Goal: Transaction & Acquisition: Purchase product/service

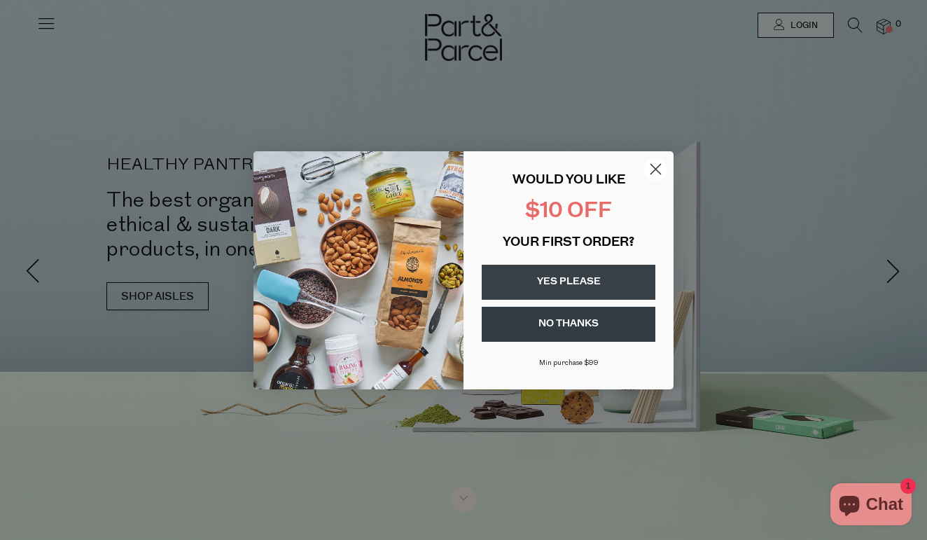
click at [660, 169] on circle "Close dialog" at bounding box center [655, 168] width 23 height 23
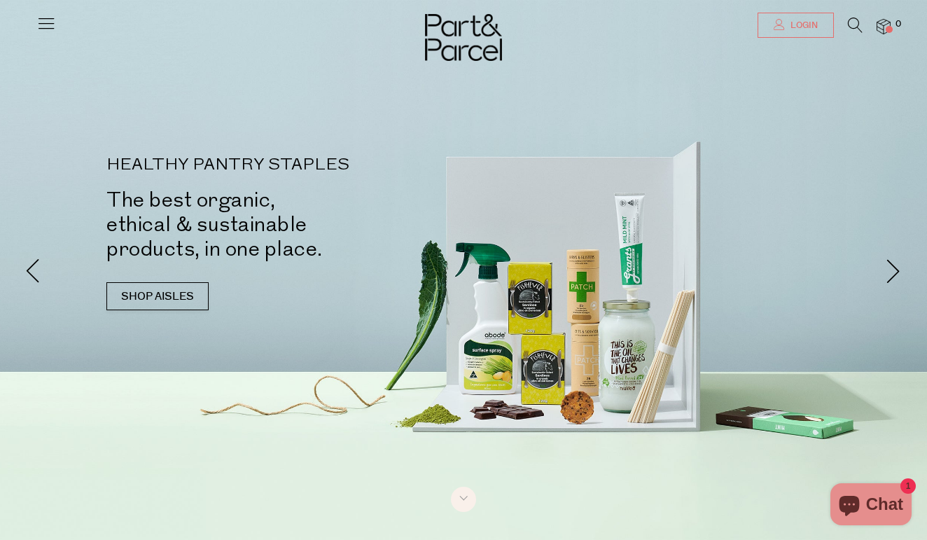
click at [790, 29] on span "Login" at bounding box center [802, 26] width 31 height 12
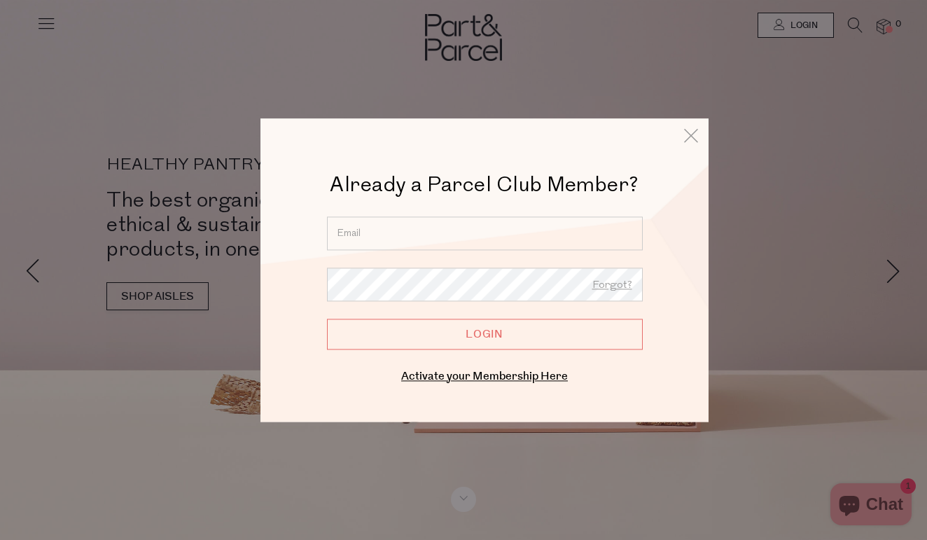
type input "[EMAIL_ADDRESS][PERSON_NAME][DOMAIN_NAME]"
click at [473, 338] on input "Login" at bounding box center [485, 333] width 316 height 31
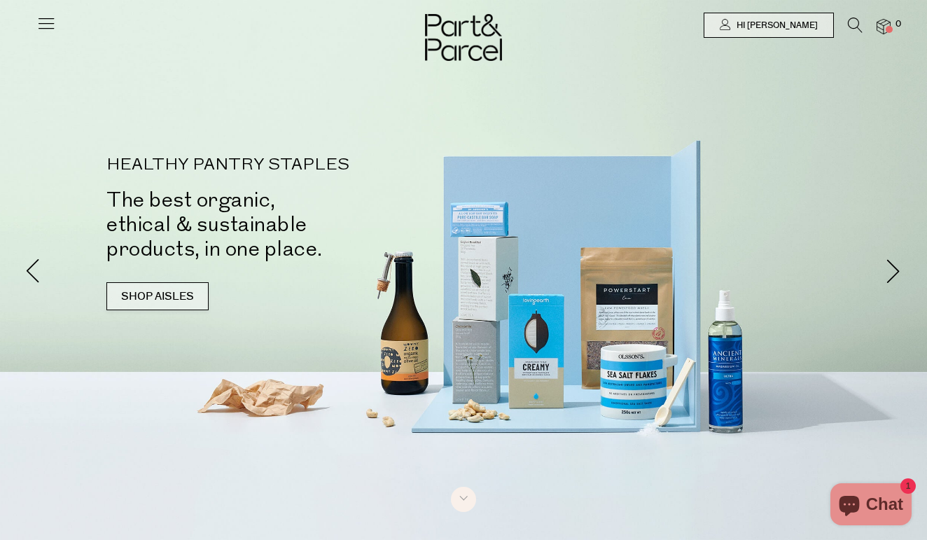
click at [190, 290] on link "SHOP AISLES" at bounding box center [157, 296] width 102 height 28
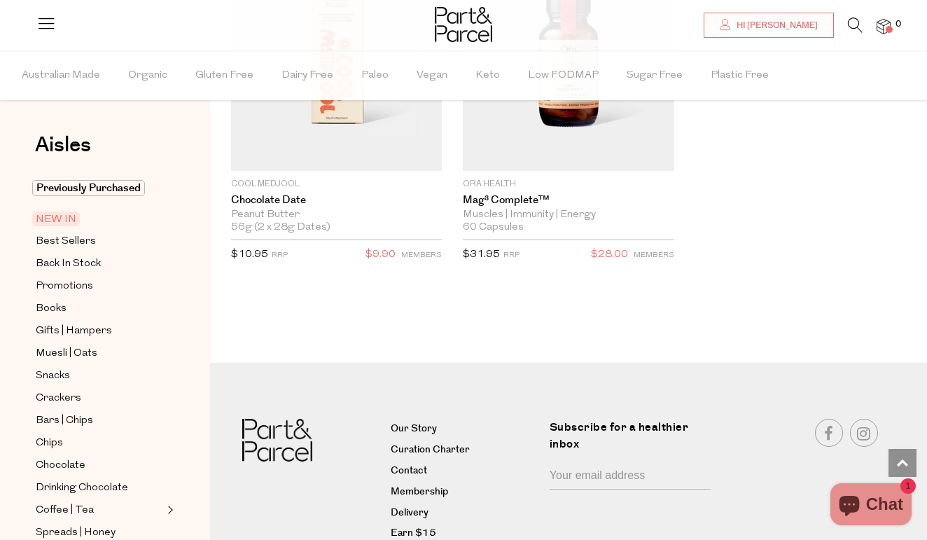
scroll to position [2528, 0]
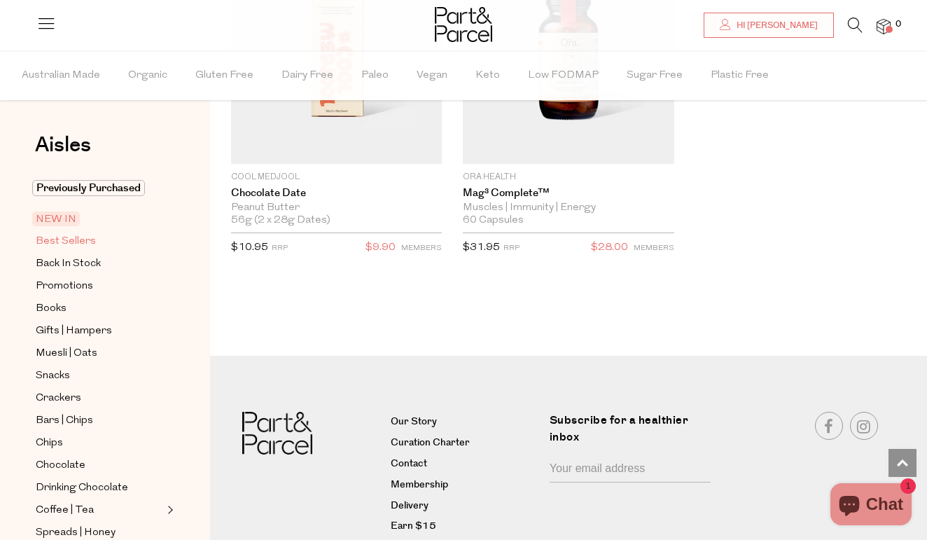
click at [64, 239] on span "Best Sellers" at bounding box center [66, 241] width 60 height 17
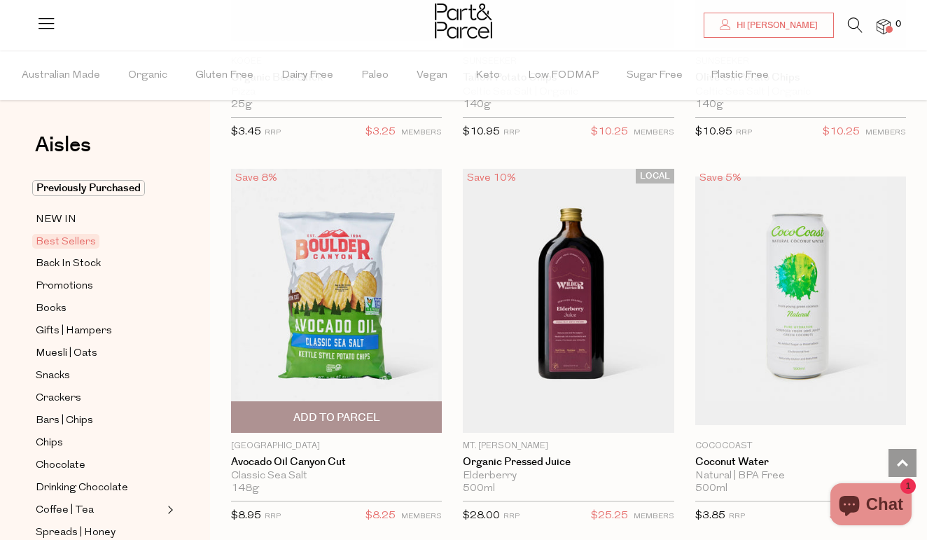
scroll to position [856, 0]
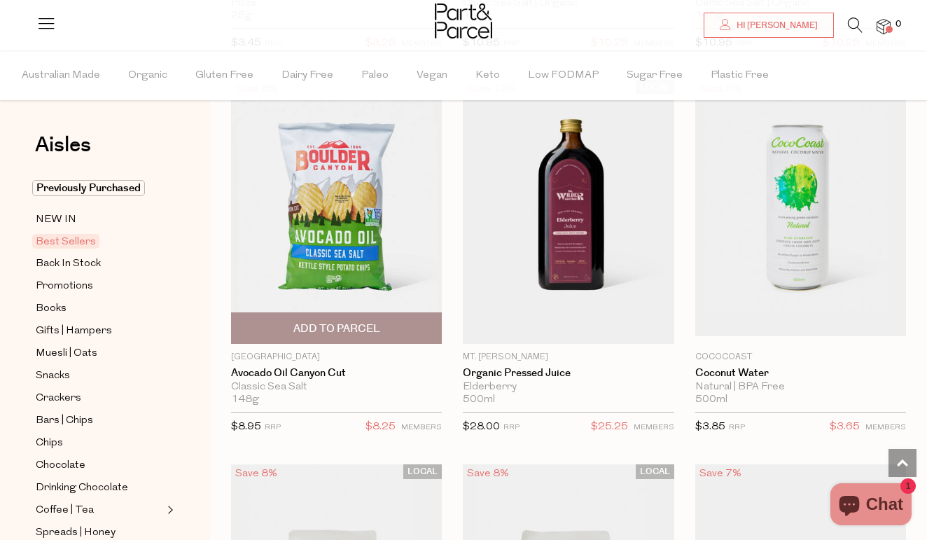
click at [332, 328] on span "Add To Parcel" at bounding box center [336, 328] width 87 height 15
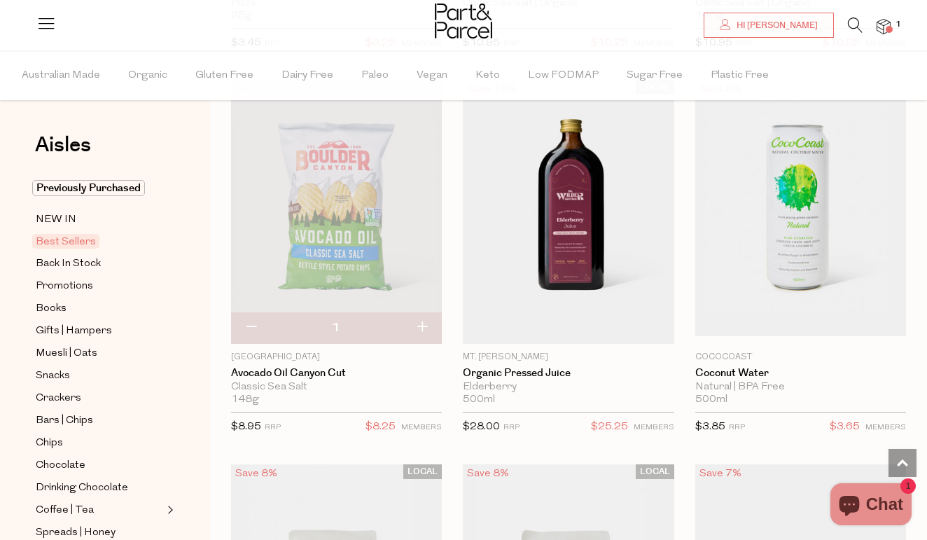
click at [422, 325] on button "button" at bounding box center [422, 327] width 40 height 31
type input "2"
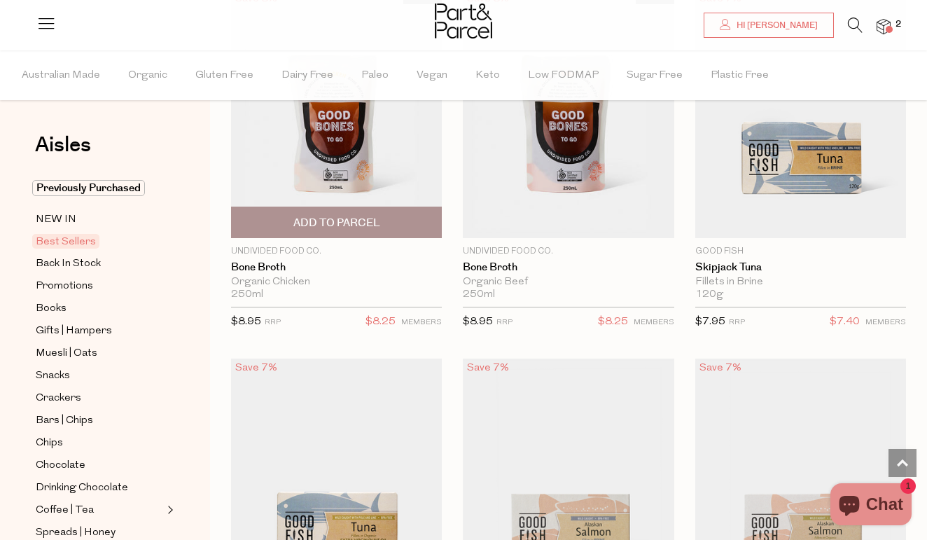
scroll to position [1548, 0]
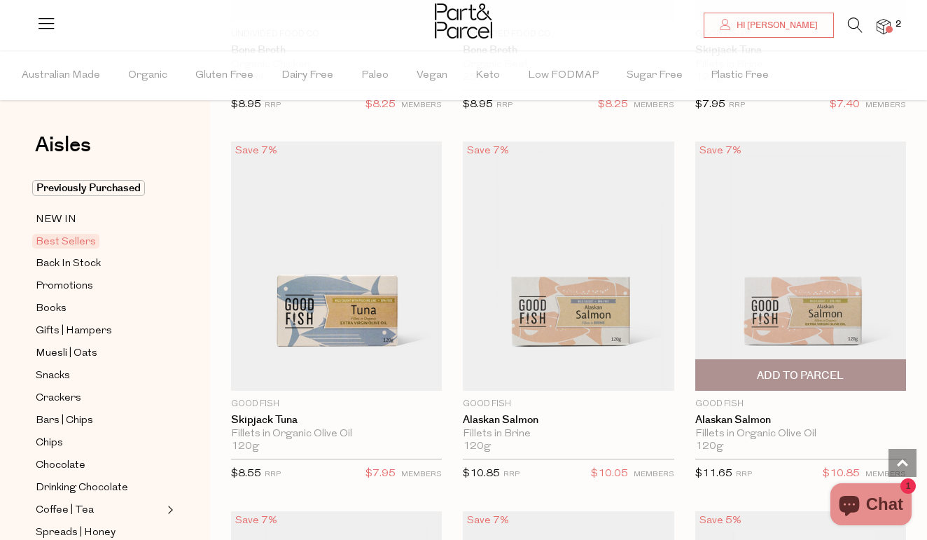
click at [843, 370] on span "Add To Parcel" at bounding box center [800, 375] width 87 height 15
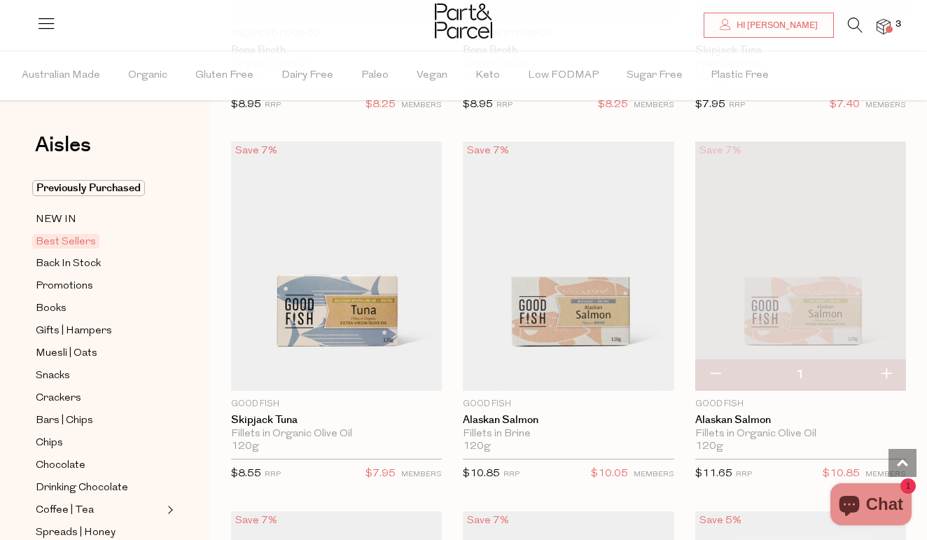
click at [889, 376] on button "button" at bounding box center [886, 374] width 40 height 31
type input "2"
click at [889, 376] on button "button" at bounding box center [886, 374] width 40 height 31
type input "3"
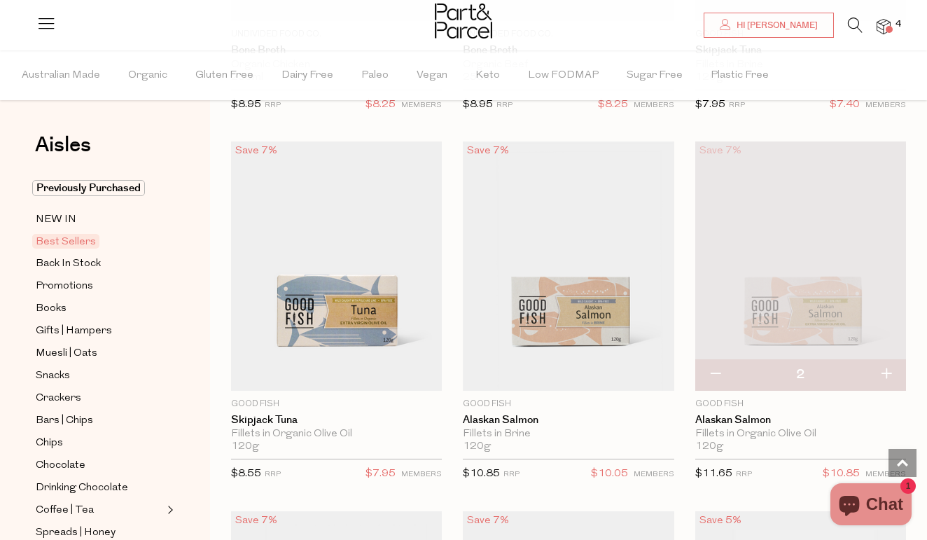
type input "3"
click at [889, 376] on button "button" at bounding box center [886, 374] width 40 height 31
type input "4"
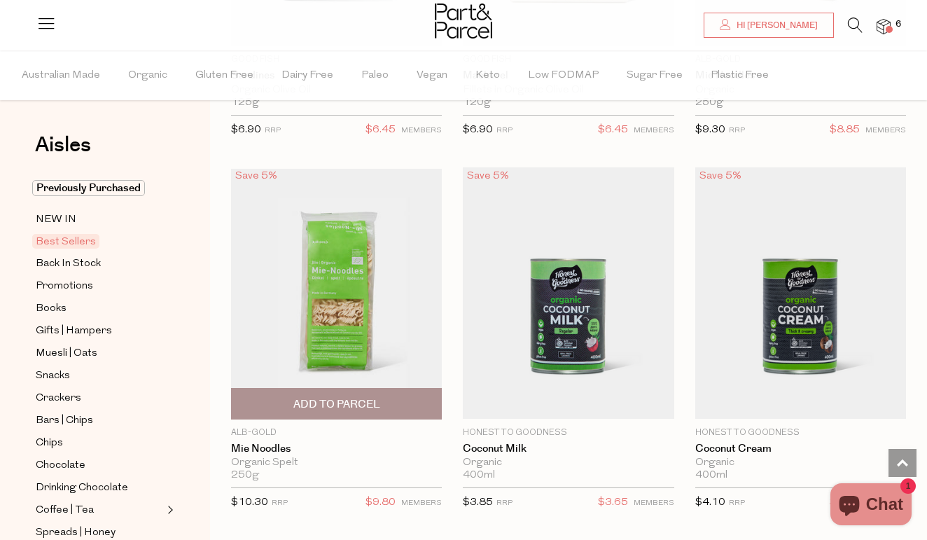
scroll to position [2266, 0]
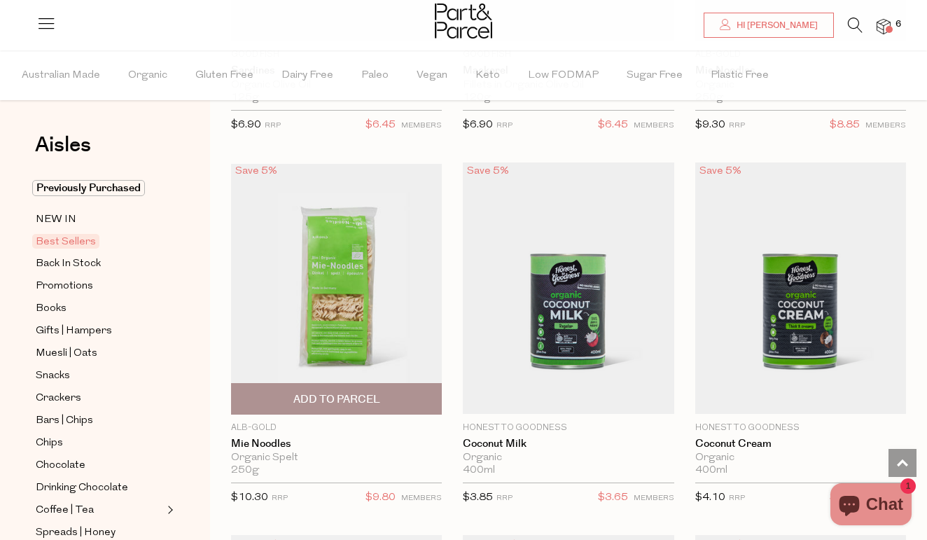
click at [337, 393] on span "Add To Parcel" at bounding box center [336, 399] width 87 height 15
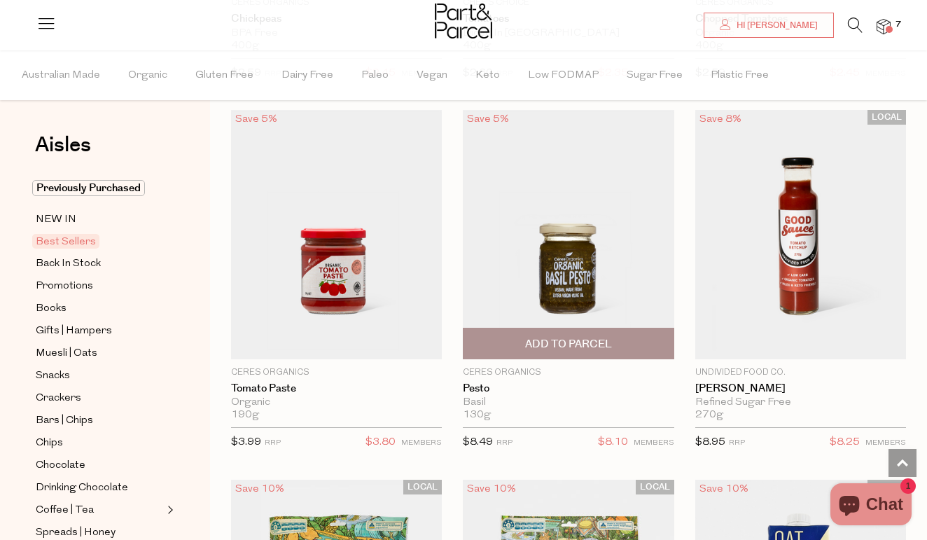
scroll to position [3078, 0]
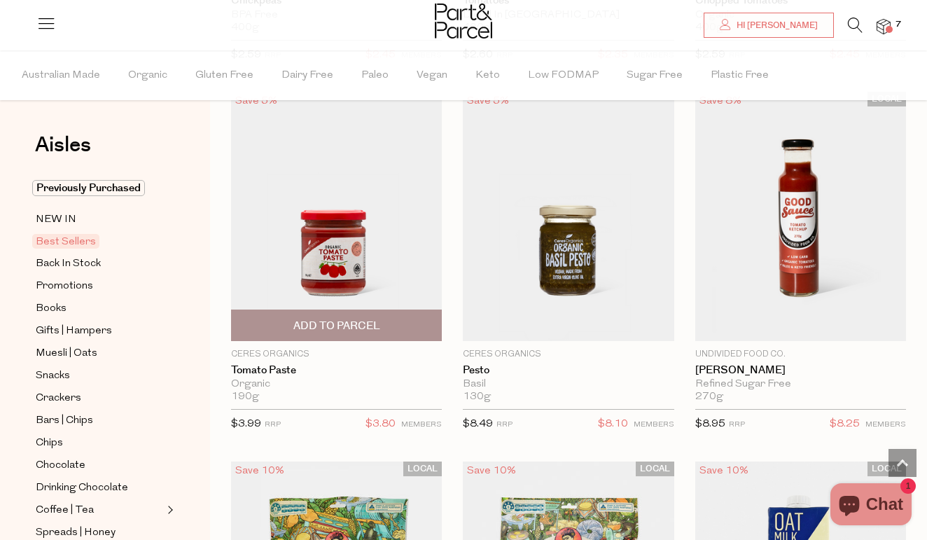
click at [330, 323] on span "Add To Parcel" at bounding box center [336, 325] width 87 height 15
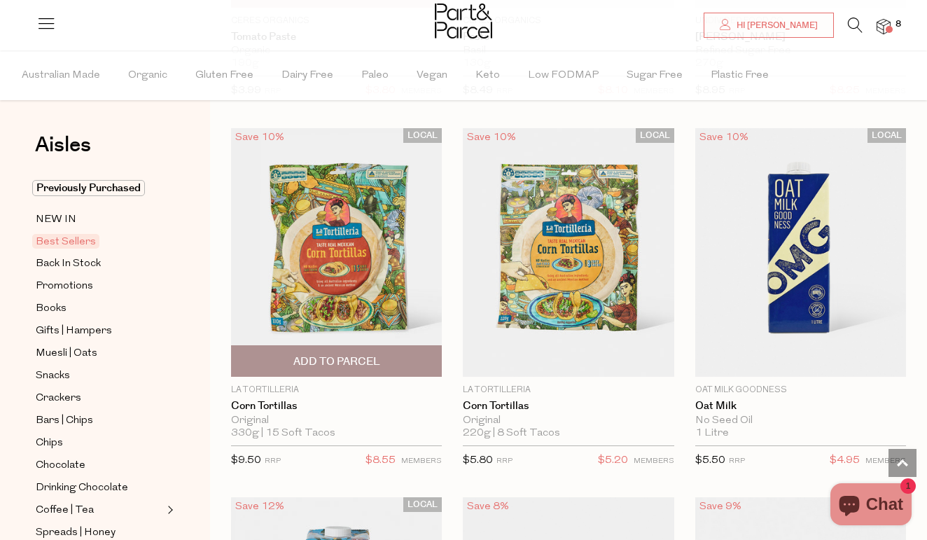
scroll to position [3412, 0]
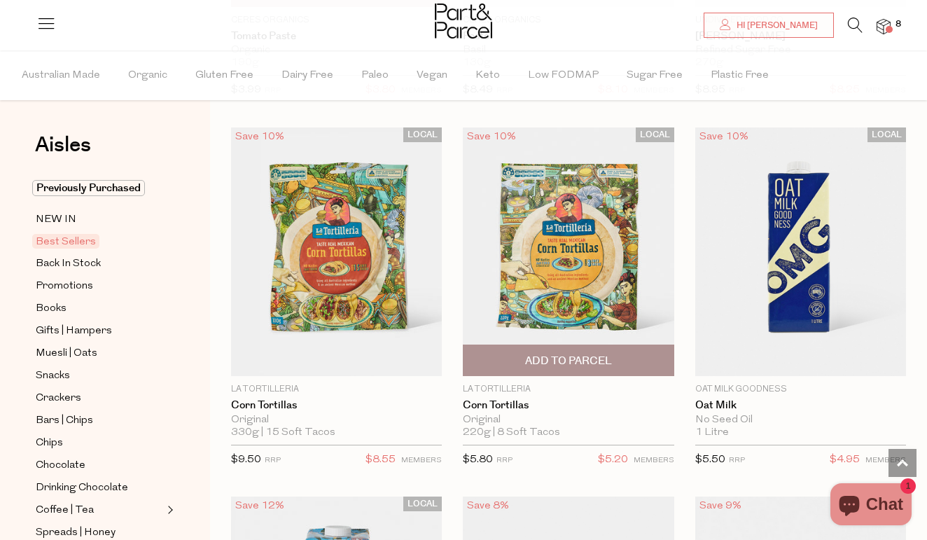
click at [591, 358] on span "Add To Parcel" at bounding box center [568, 360] width 87 height 15
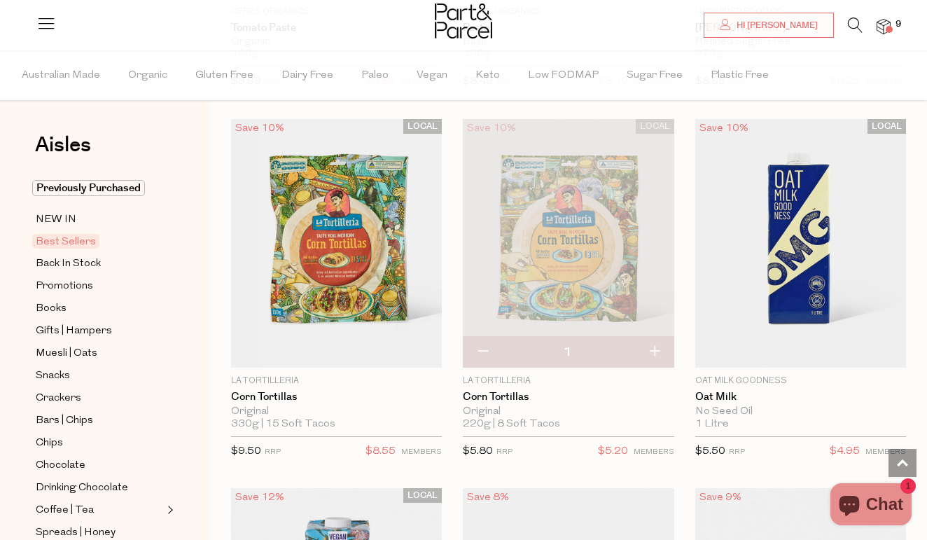
scroll to position [3423, 0]
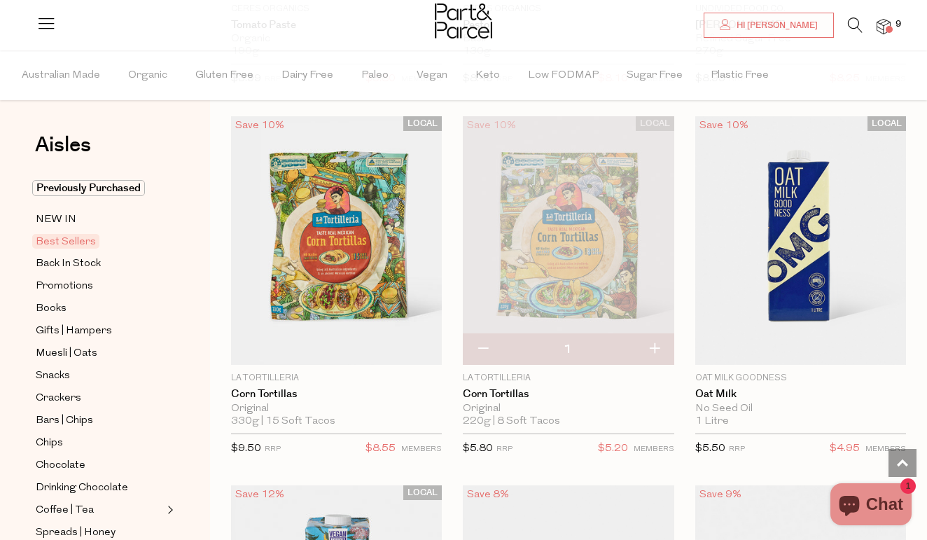
click at [650, 339] on button "button" at bounding box center [654, 349] width 40 height 31
type input "2"
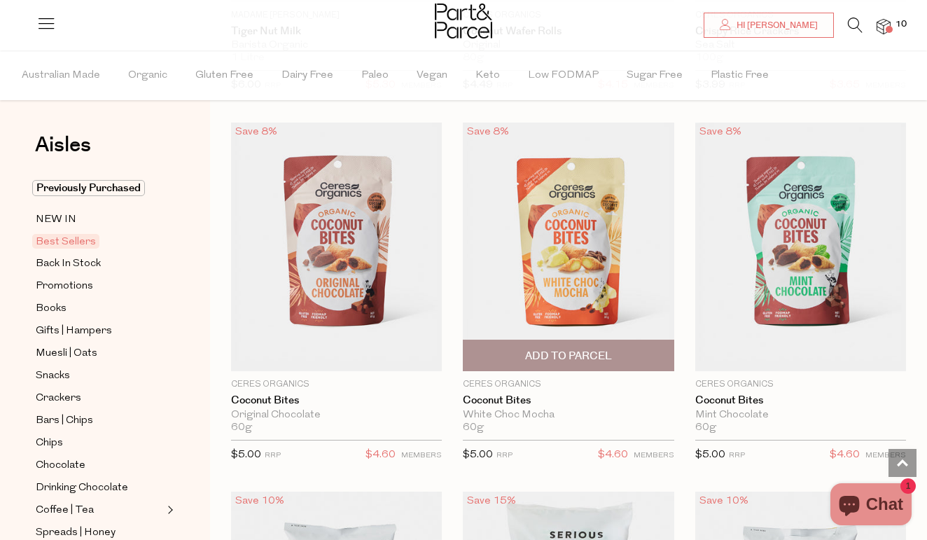
scroll to position [4159, 0]
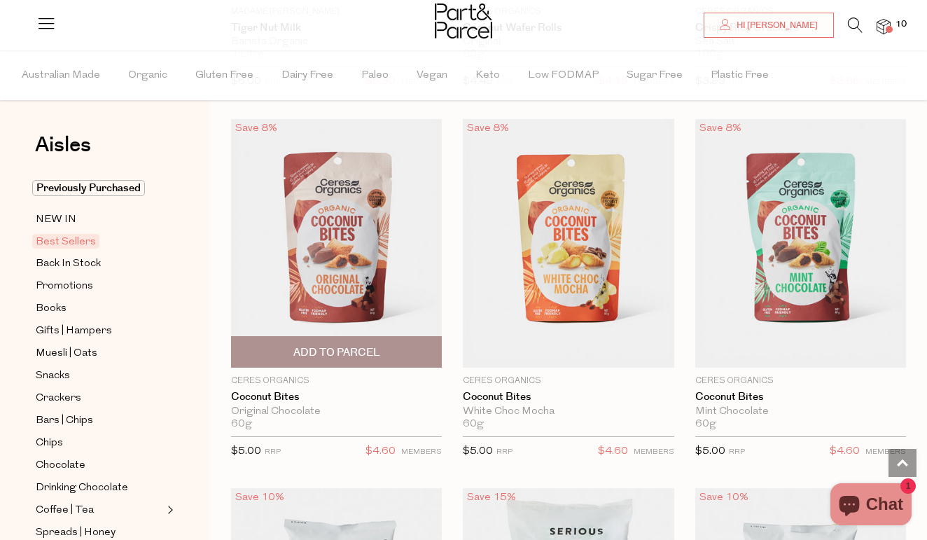
click at [325, 345] on span "Add To Parcel" at bounding box center [336, 352] width 87 height 15
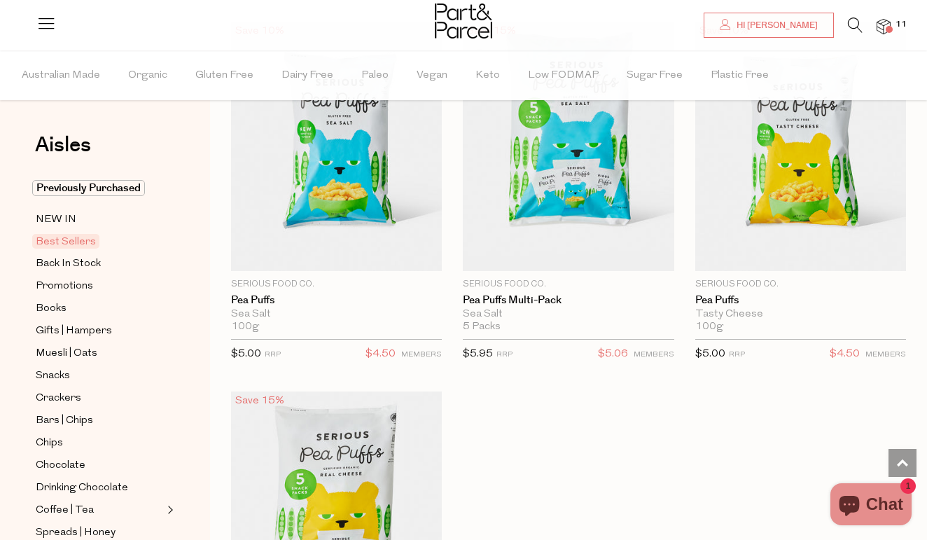
scroll to position [4482, 0]
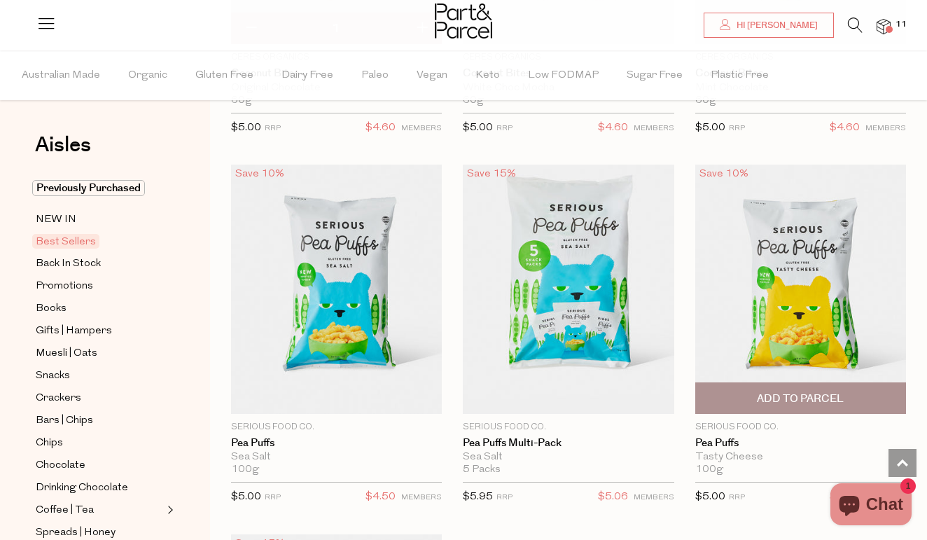
click at [792, 391] on span "Add To Parcel" at bounding box center [800, 398] width 87 height 15
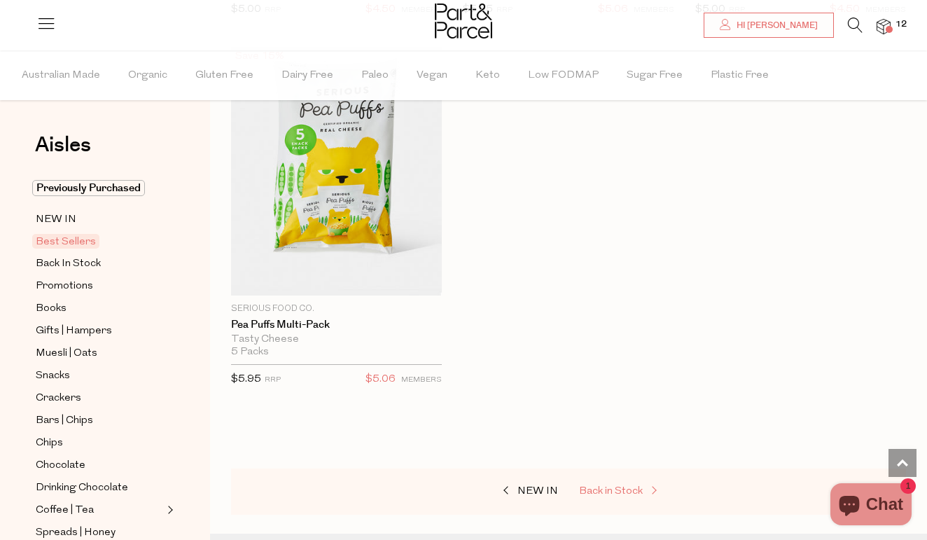
click at [610, 486] on span "Back in Stock" at bounding box center [611, 491] width 64 height 10
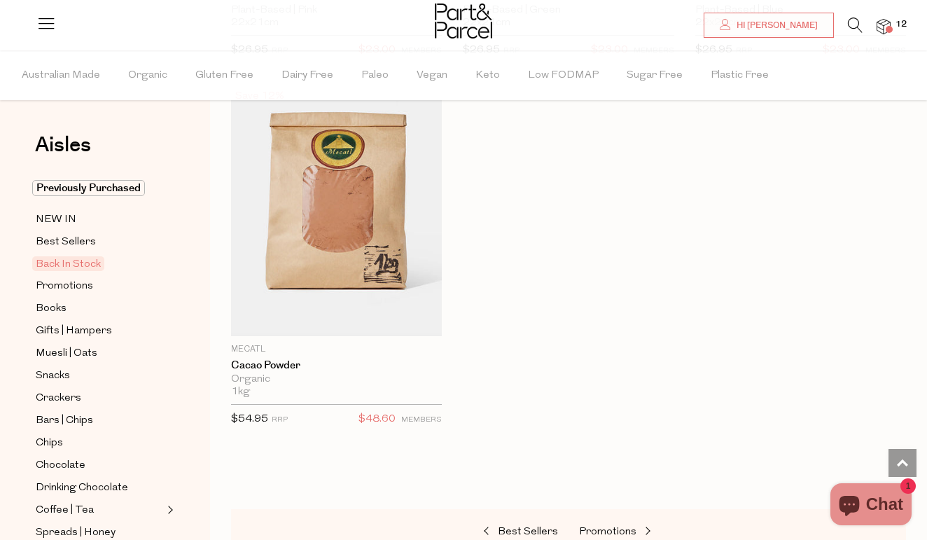
scroll to position [1331, 0]
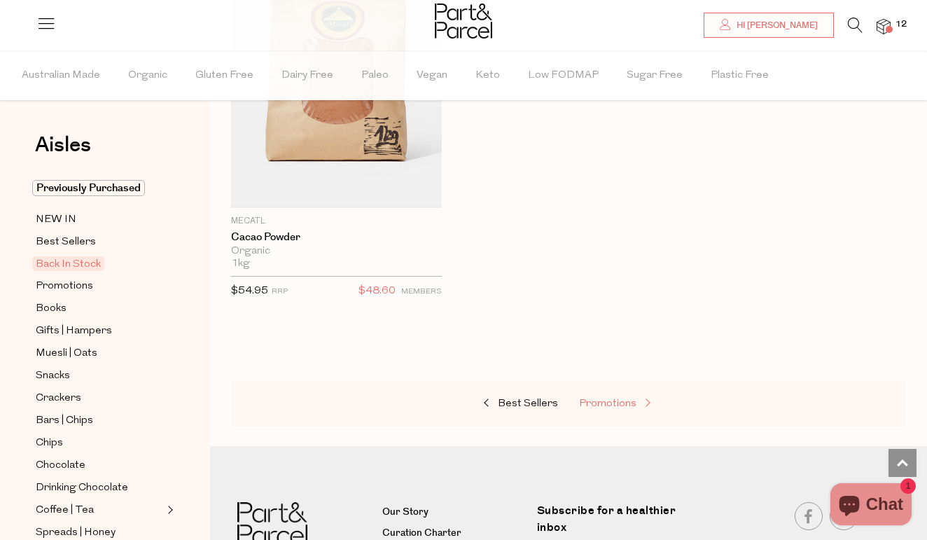
click at [610, 402] on span "Promotions" at bounding box center [607, 403] width 57 height 10
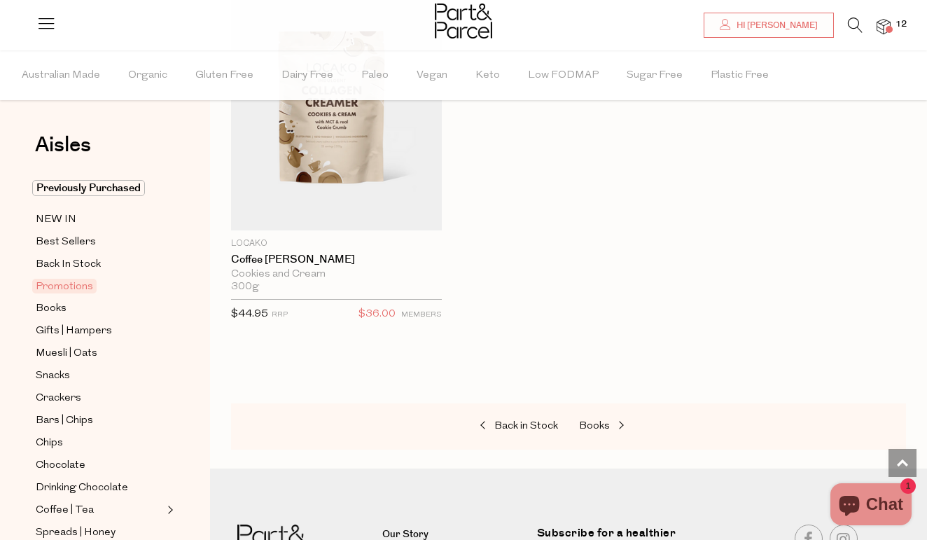
scroll to position [2078, 1]
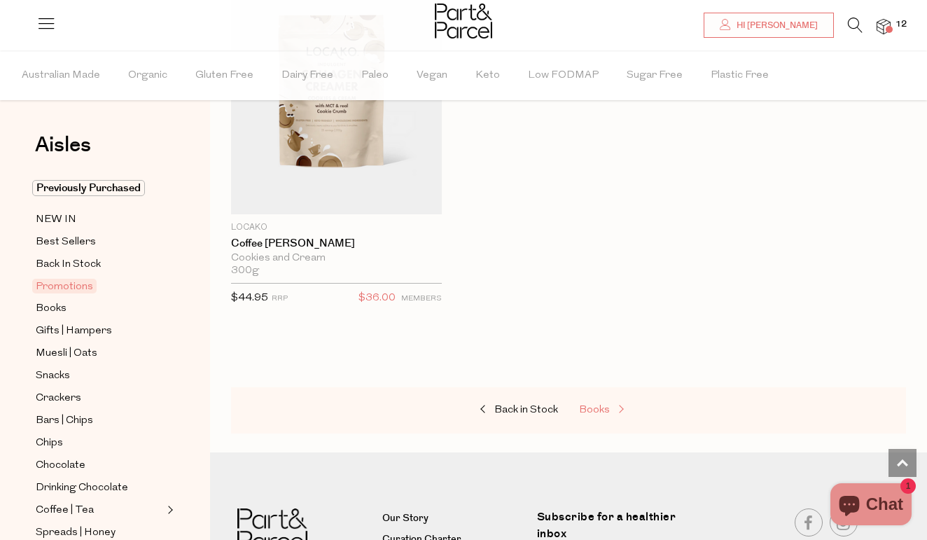
click at [610, 405] on span at bounding box center [620, 410] width 20 height 10
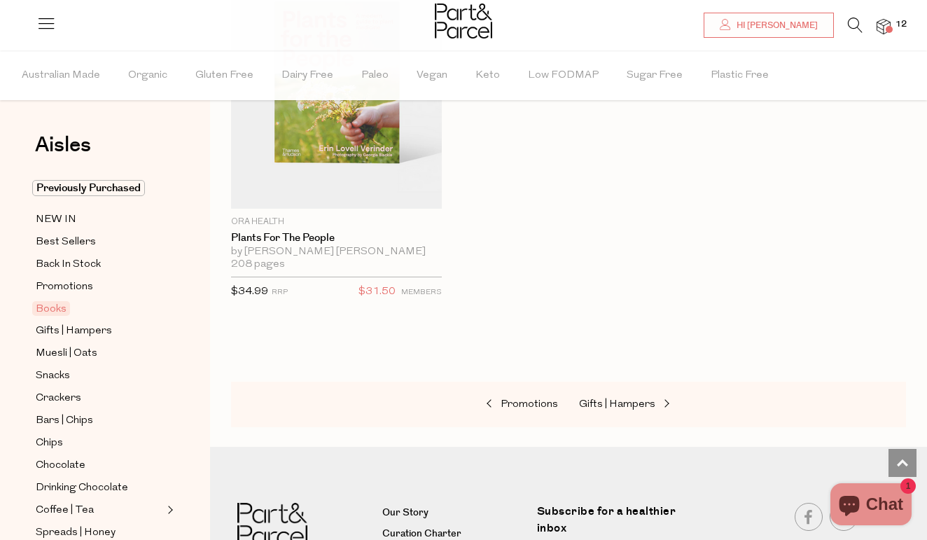
scroll to position [1349, 0]
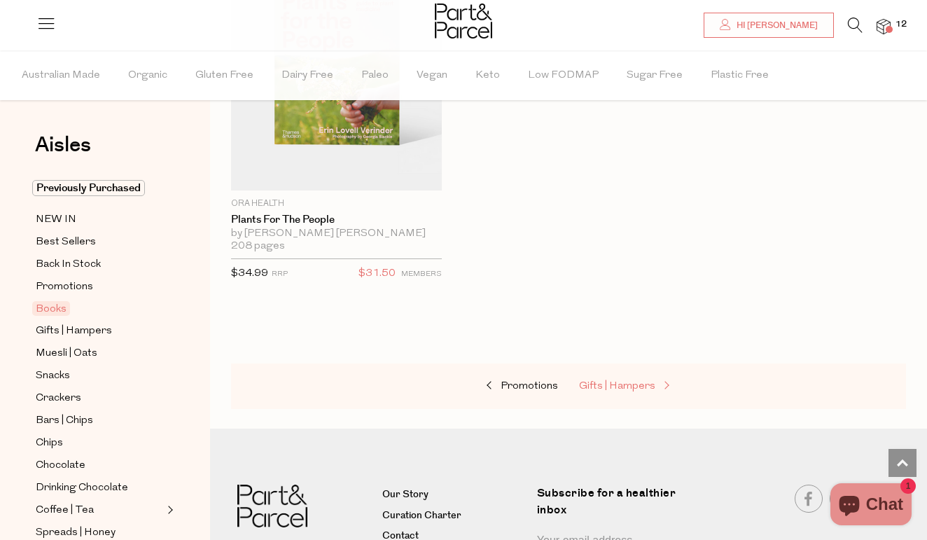
click at [615, 383] on span "Gifts | Hampers" at bounding box center [617, 386] width 76 height 10
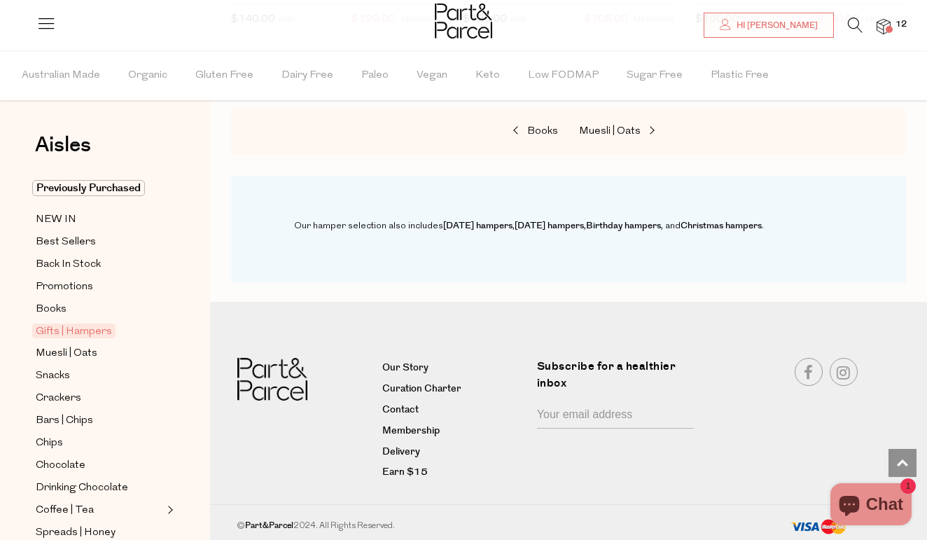
scroll to position [1233, 0]
click at [622, 127] on span "Muesli | Oats" at bounding box center [610, 132] width 62 height 10
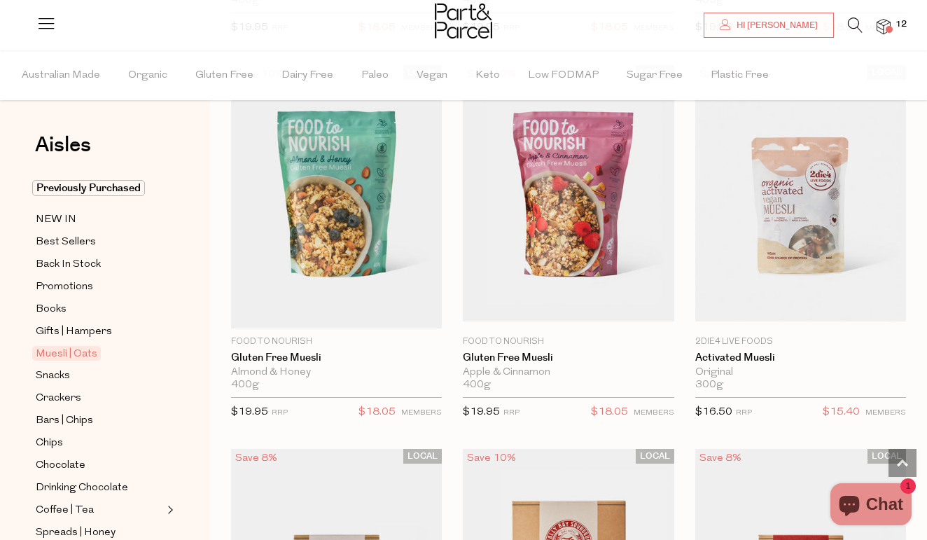
scroll to position [2719, 0]
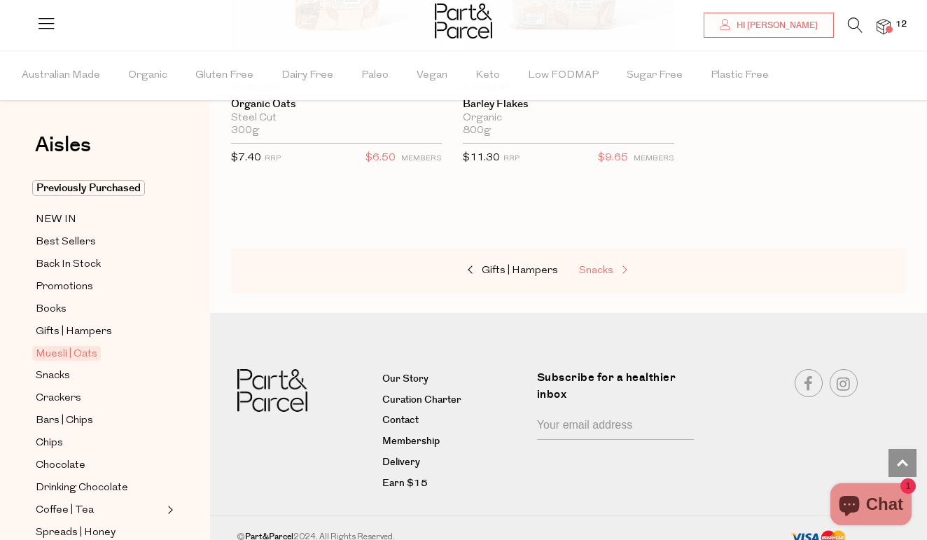
click at [586, 265] on span "Snacks" at bounding box center [596, 270] width 34 height 10
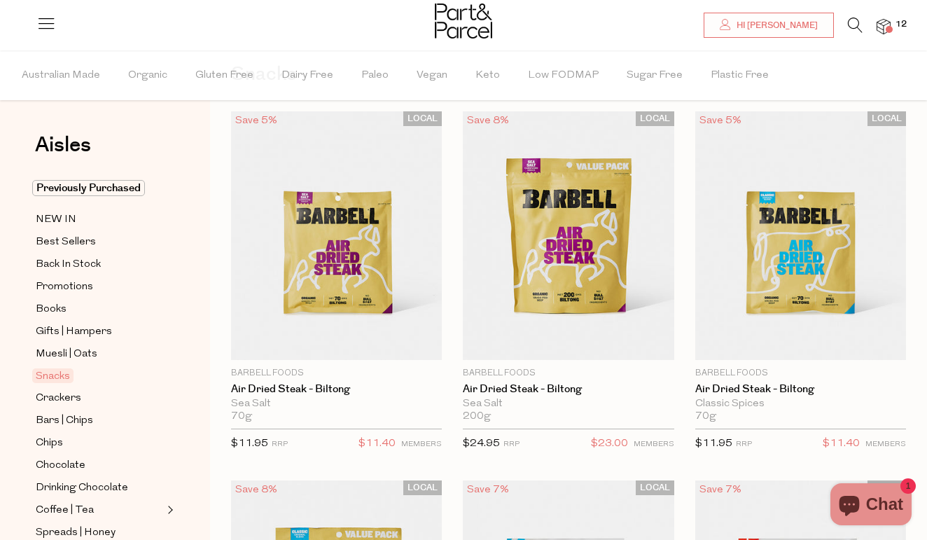
scroll to position [74, 0]
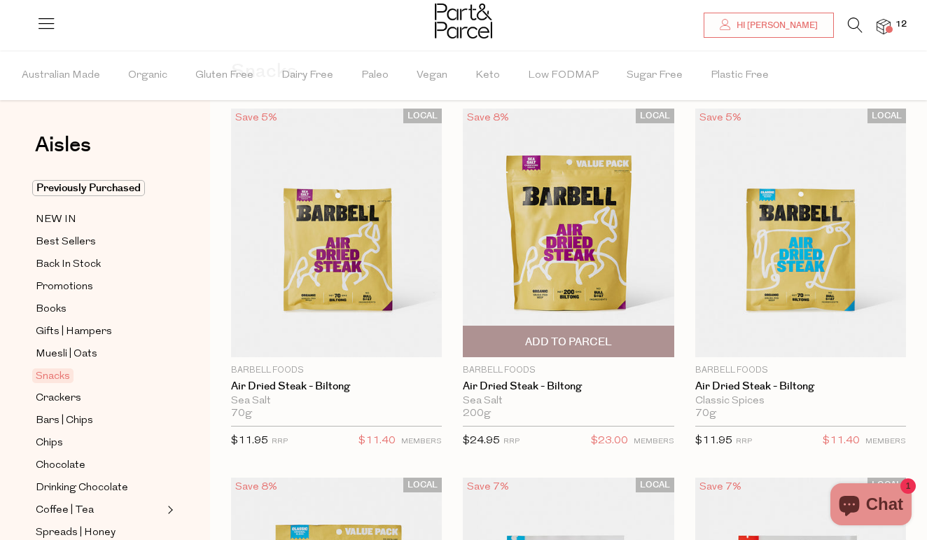
click at [586, 336] on span "Add To Parcel" at bounding box center [568, 342] width 87 height 15
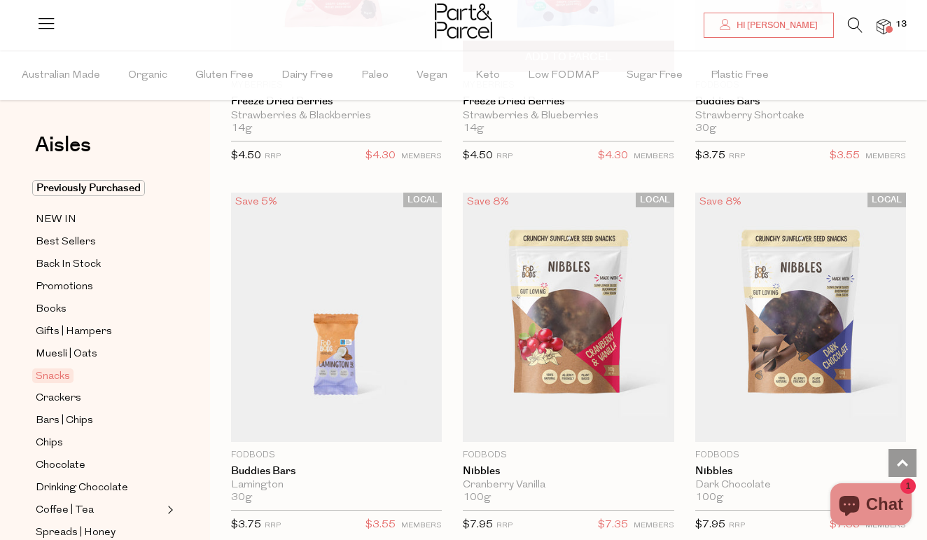
scroll to position [2975, 0]
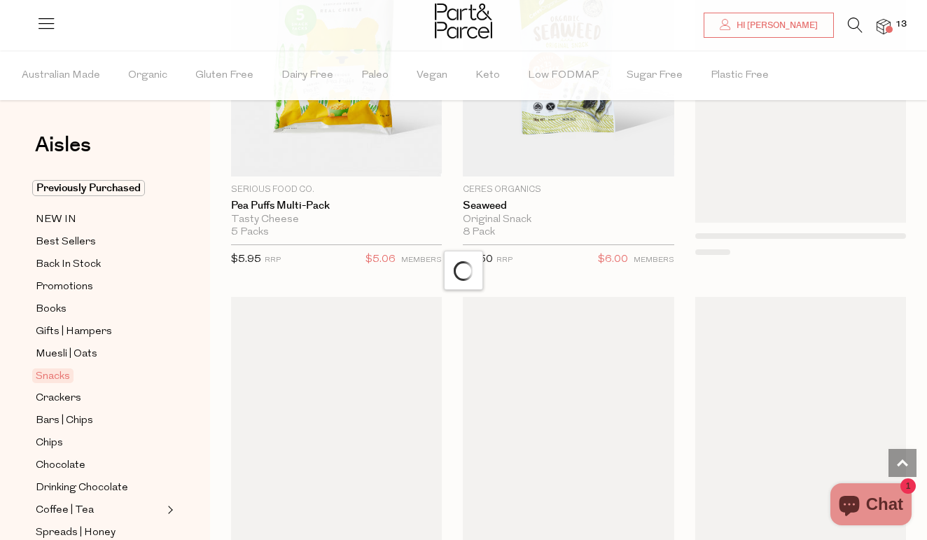
scroll to position [6200, 0]
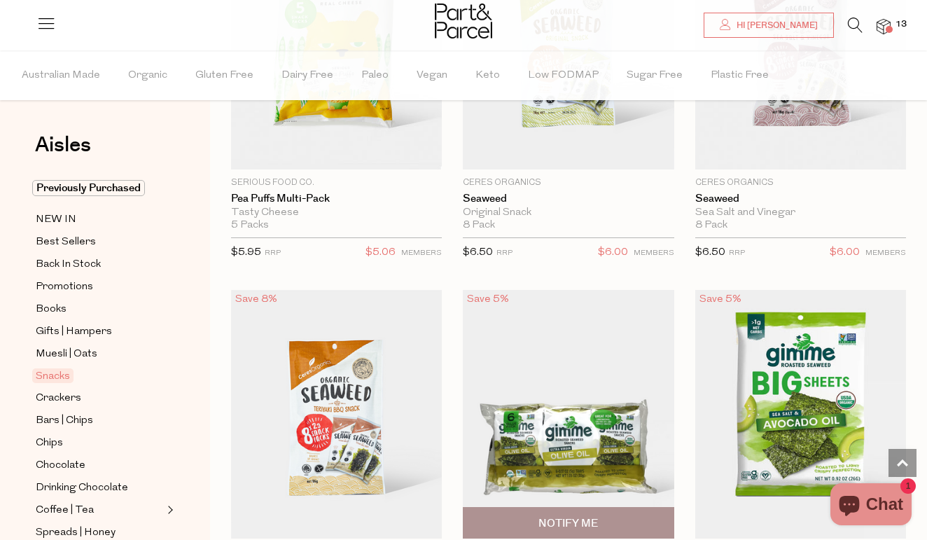
type input "2"
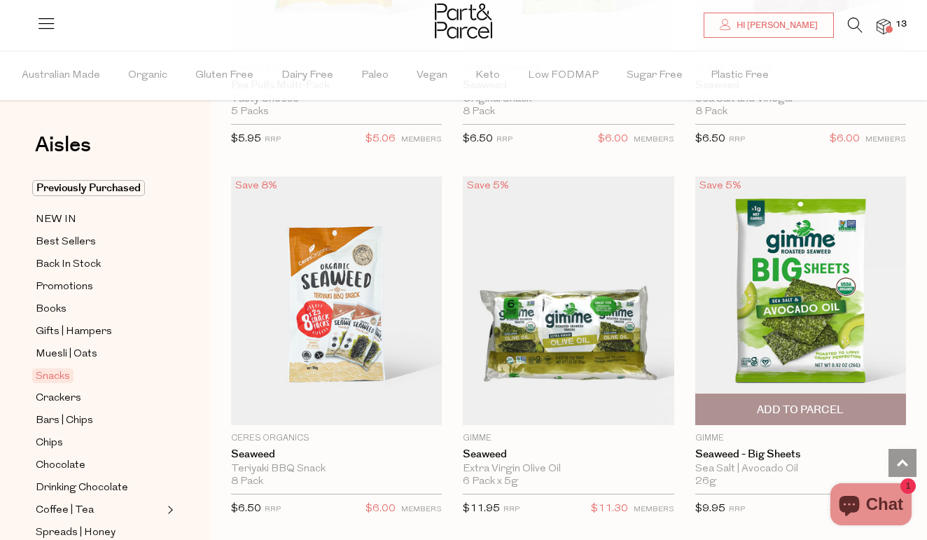
scroll to position [6318, 0]
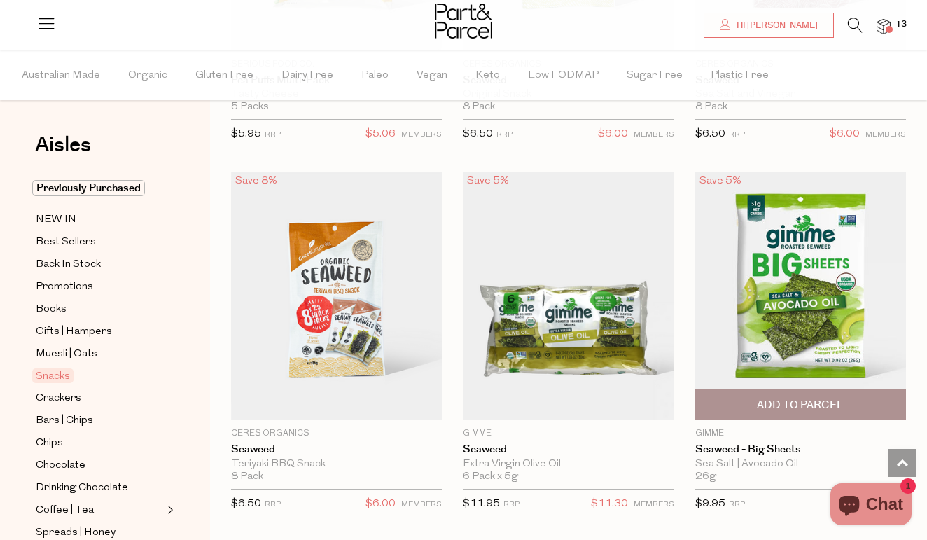
click at [812, 398] on span "Add To Parcel" at bounding box center [800, 405] width 87 height 15
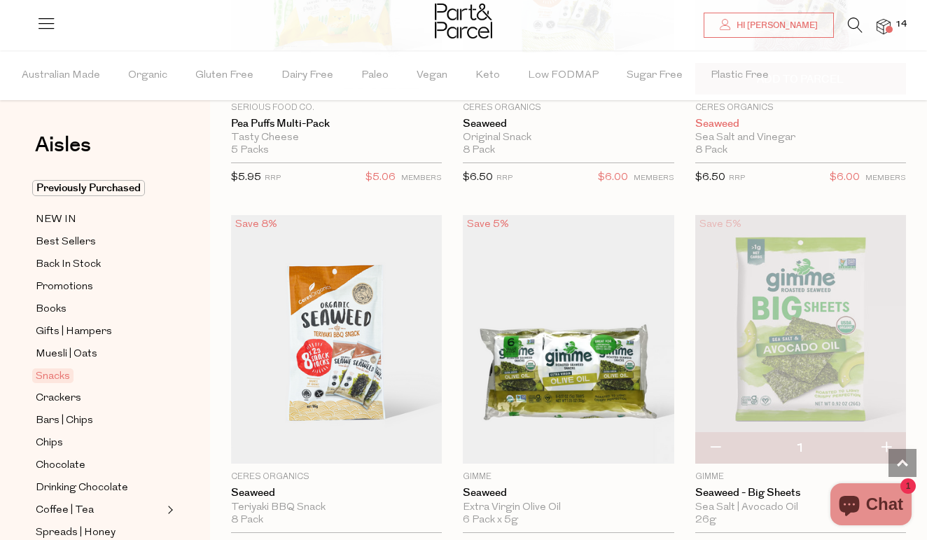
scroll to position [6315, 0]
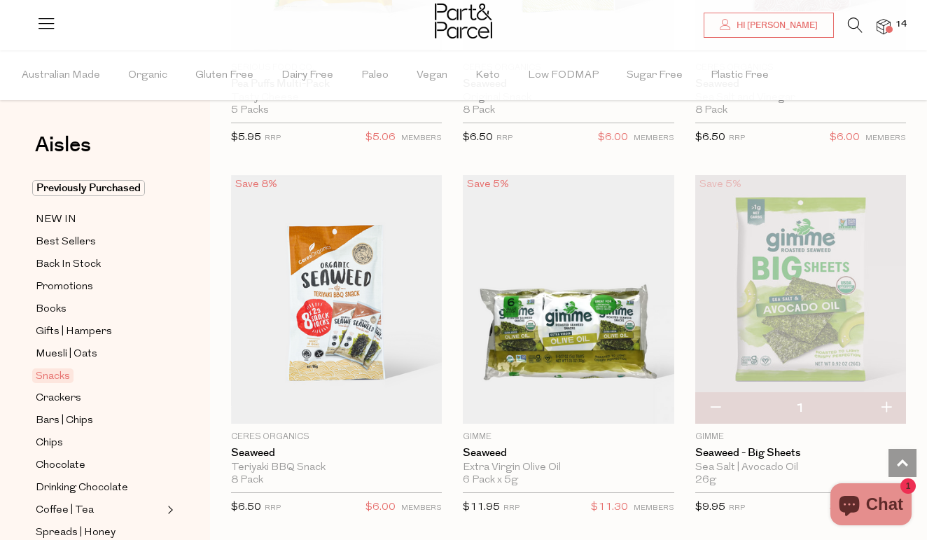
click at [886, 395] on button "button" at bounding box center [886, 408] width 40 height 31
type input "2"
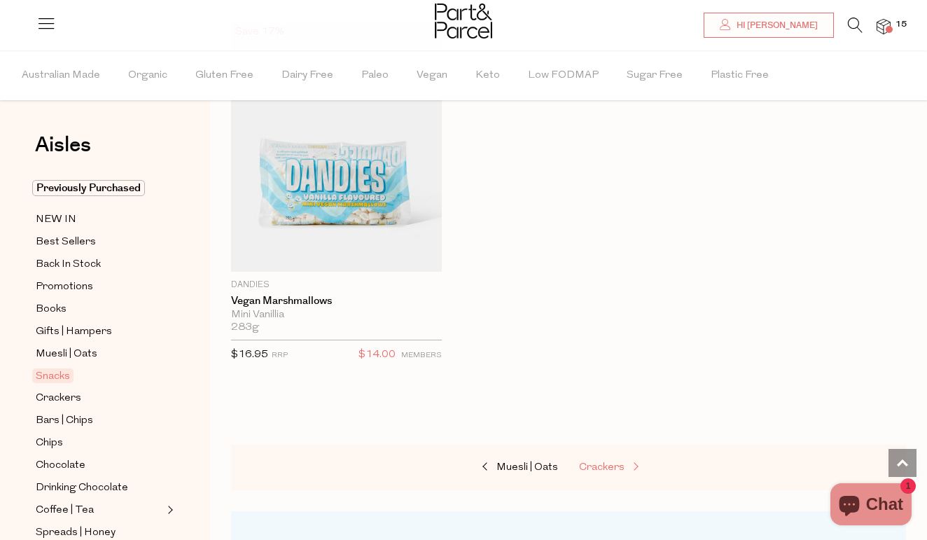
click at [605, 462] on span "Crackers" at bounding box center [601, 467] width 45 height 10
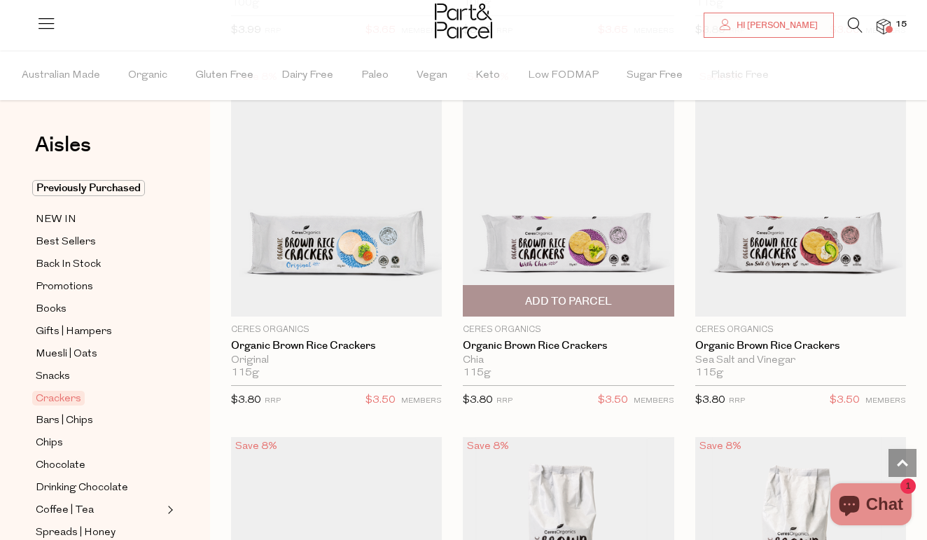
scroll to position [869, 0]
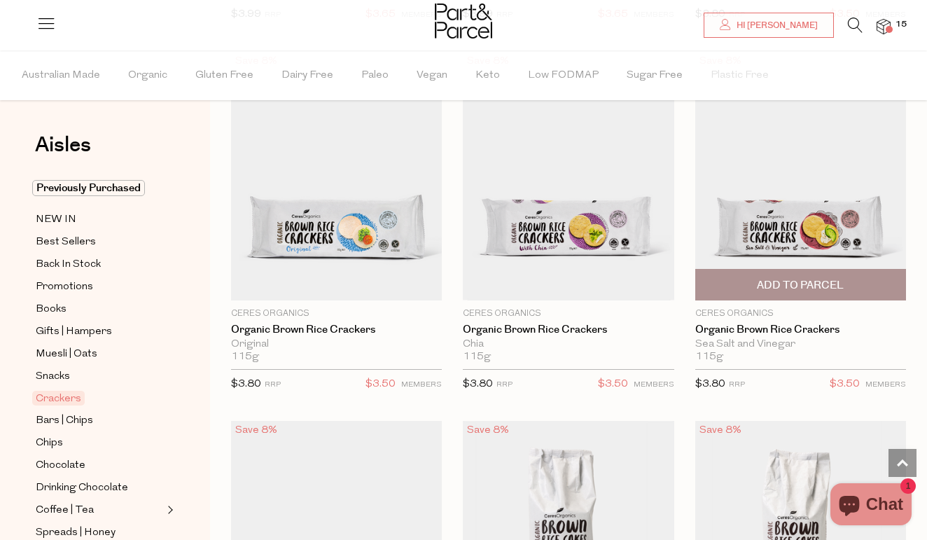
click at [857, 280] on span "Add To Parcel" at bounding box center [800, 284] width 202 height 30
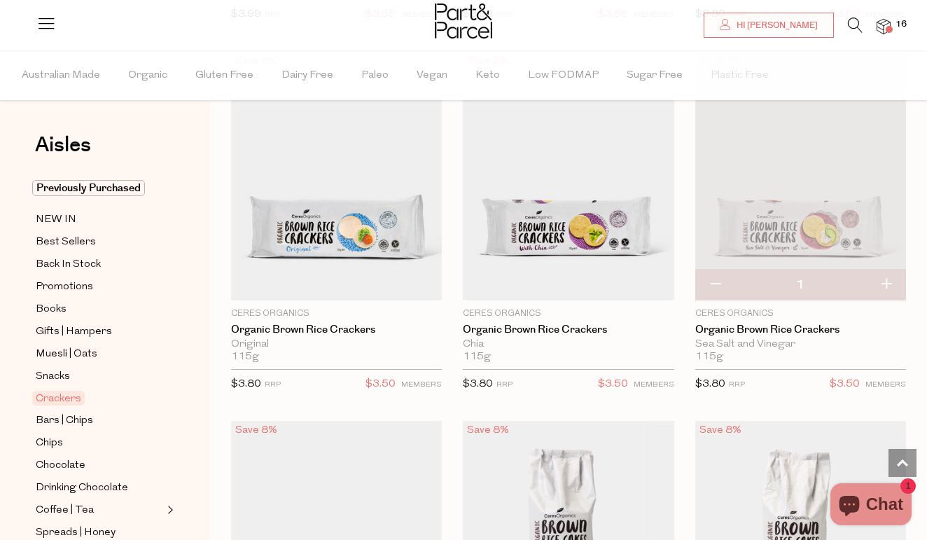
click at [883, 286] on button "button" at bounding box center [886, 284] width 40 height 31
type input "2"
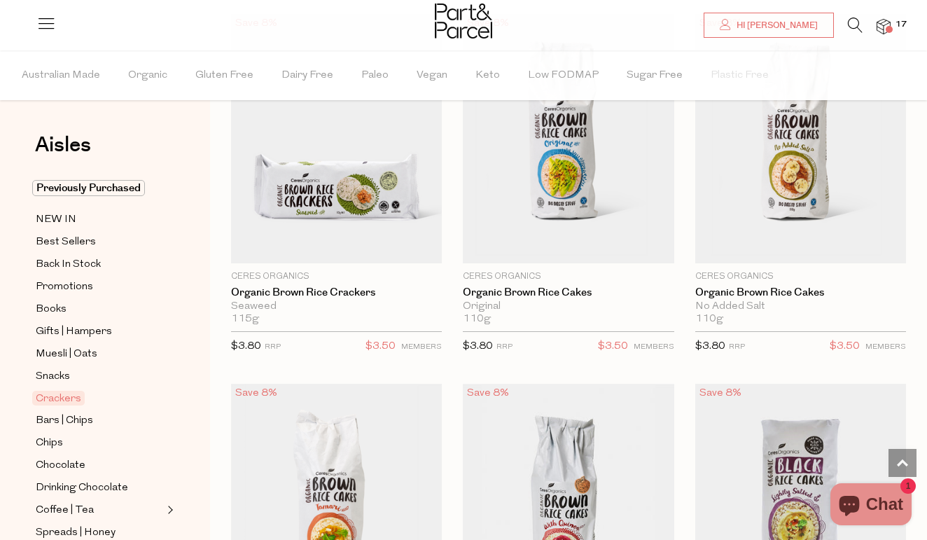
scroll to position [1259, 0]
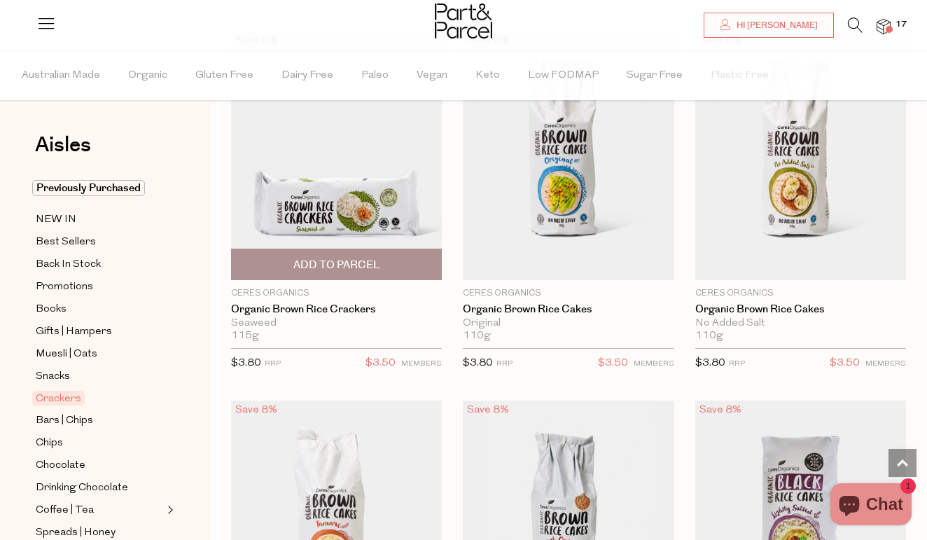
click at [318, 263] on span "Add To Parcel" at bounding box center [336, 265] width 87 height 15
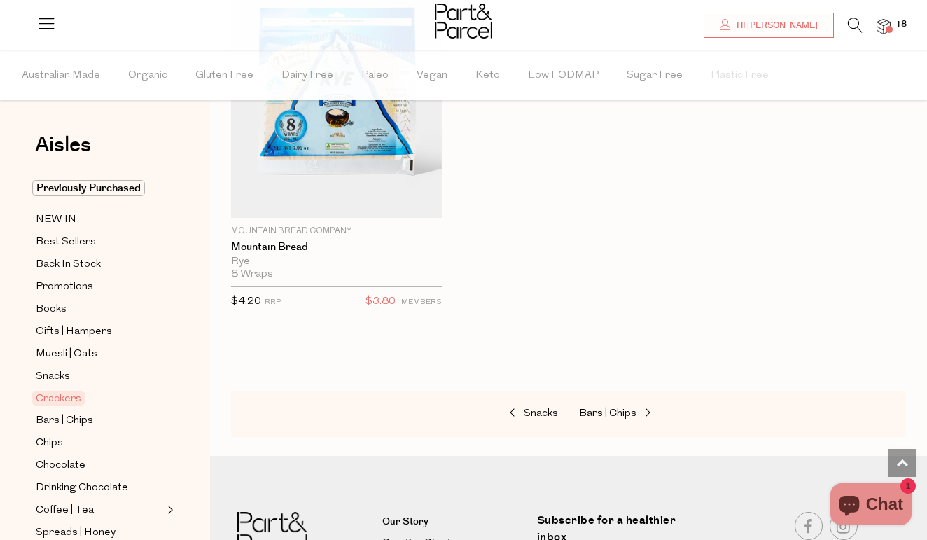
scroll to position [4653, 0]
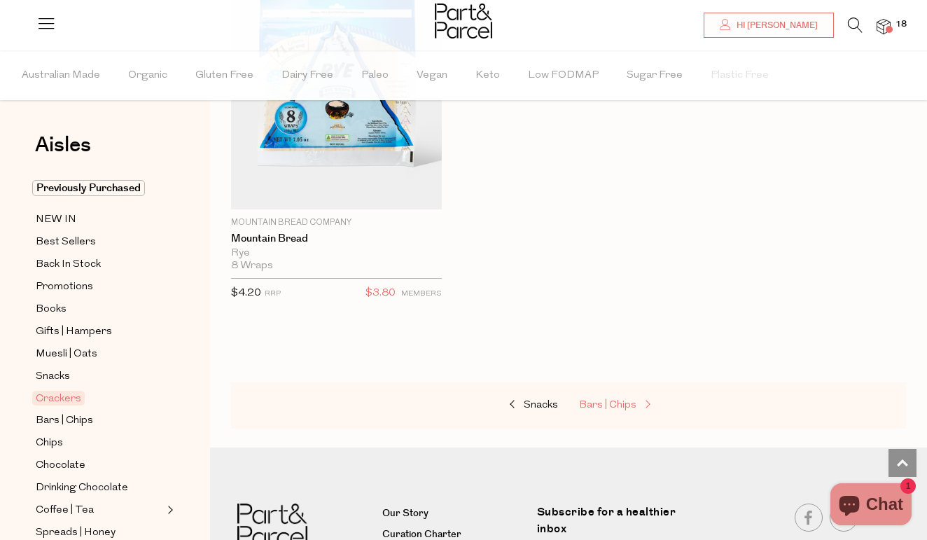
click at [622, 400] on span "Bars | Chips" at bounding box center [607, 405] width 57 height 10
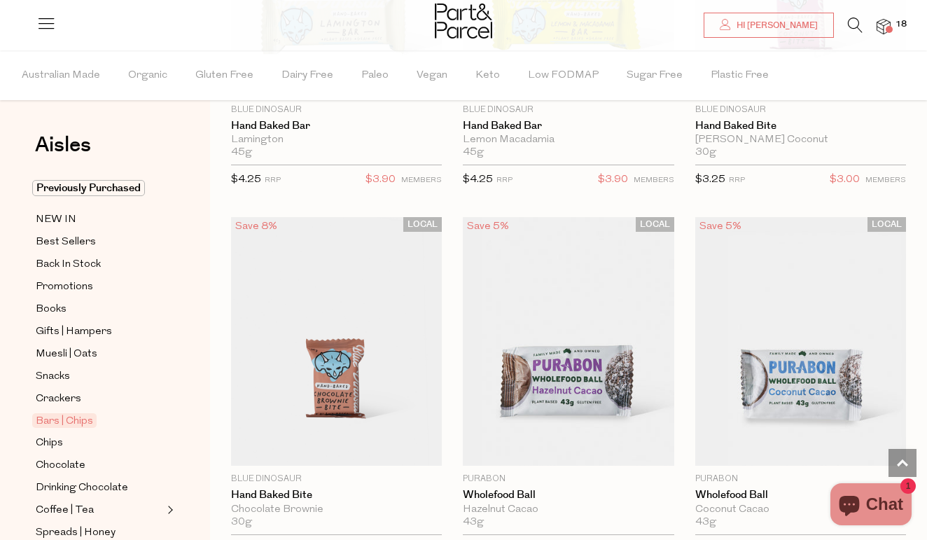
scroll to position [4458, 0]
